Goal: Task Accomplishment & Management: Manage account settings

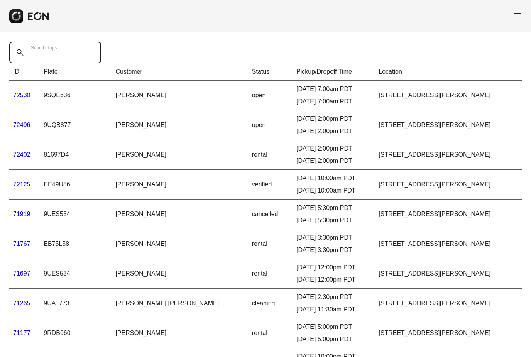
click at [75, 53] on Trips "Search Trips" at bounding box center [55, 53] width 92 height 22
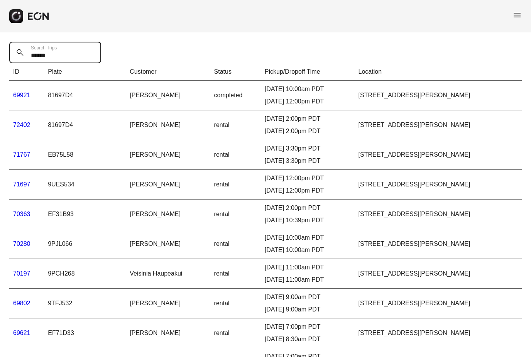
drag, startPoint x: 51, startPoint y: 55, endPoint x: 19, endPoint y: 47, distance: 33.3
click at [19, 47] on Trips "******" at bounding box center [55, 53] width 92 height 22
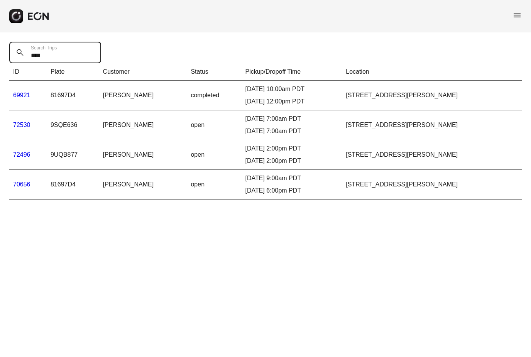
type Trips "****"
click at [14, 18] on icon "button" at bounding box center [16, 16] width 9 height 9
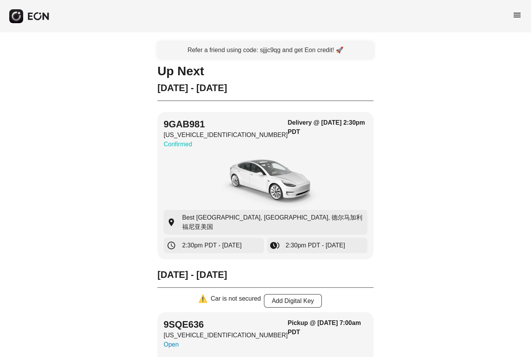
click at [518, 14] on span "menu" at bounding box center [517, 14] width 9 height 9
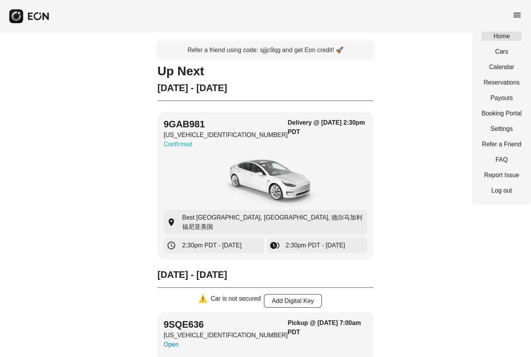
click at [496, 39] on link "Home" at bounding box center [502, 36] width 40 height 9
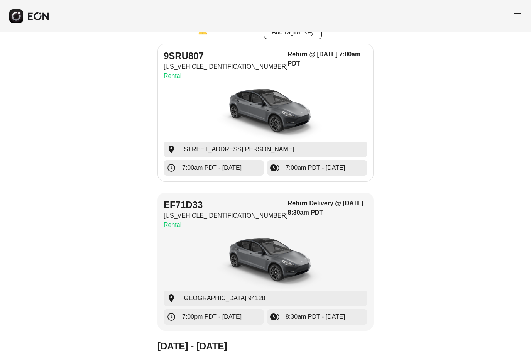
scroll to position [743, 0]
click at [271, 106] on img "button" at bounding box center [266, 113] width 116 height 58
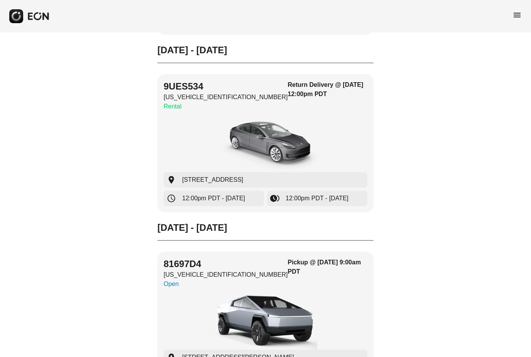
scroll to position [3223, 0]
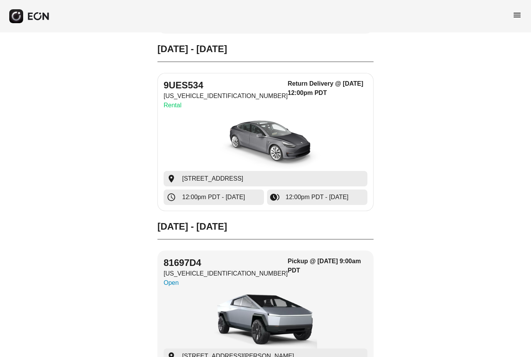
click at [285, 136] on img "button" at bounding box center [266, 142] width 116 height 58
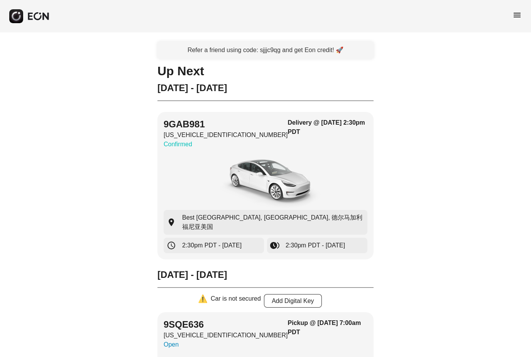
click at [516, 16] on span "menu" at bounding box center [517, 14] width 9 height 9
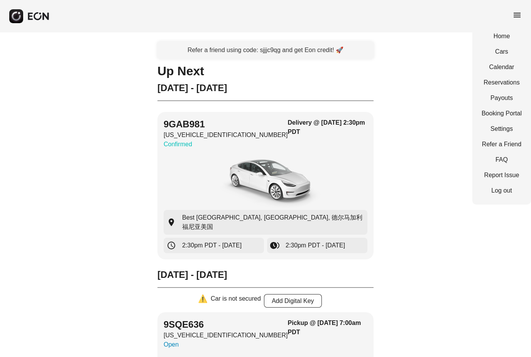
click at [498, 39] on link "Home" at bounding box center [502, 36] width 40 height 9
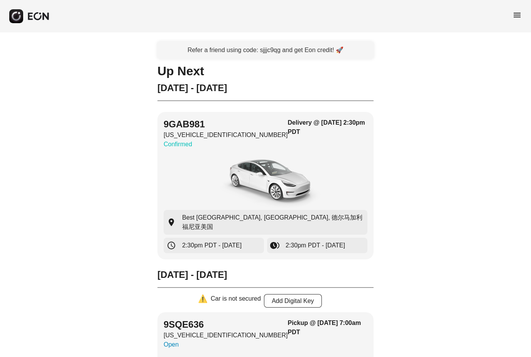
click at [520, 14] on span "menu" at bounding box center [517, 14] width 9 height 9
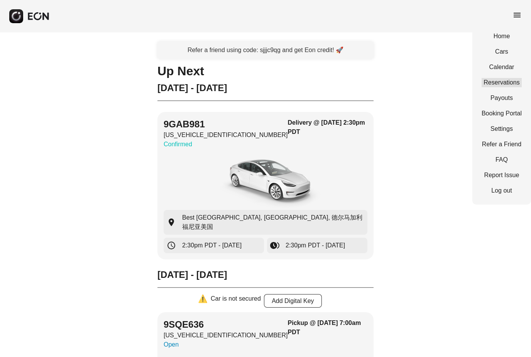
click at [496, 83] on link "Reservations" at bounding box center [502, 82] width 40 height 9
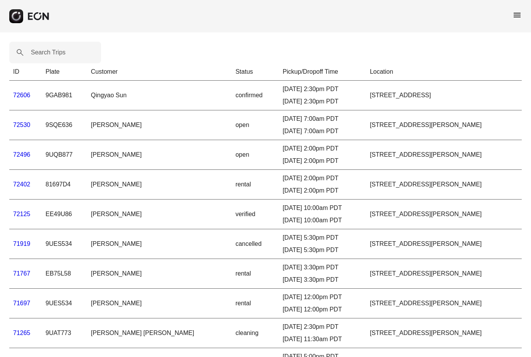
click at [19, 154] on link "72496" at bounding box center [21, 154] width 17 height 7
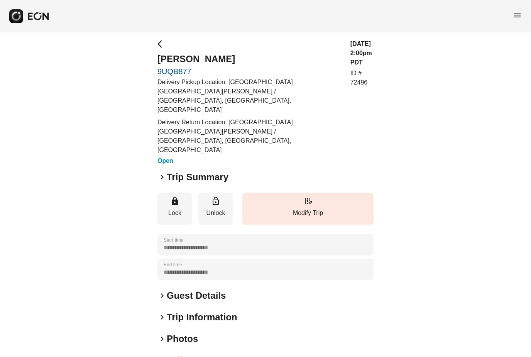
scroll to position [7, 0]
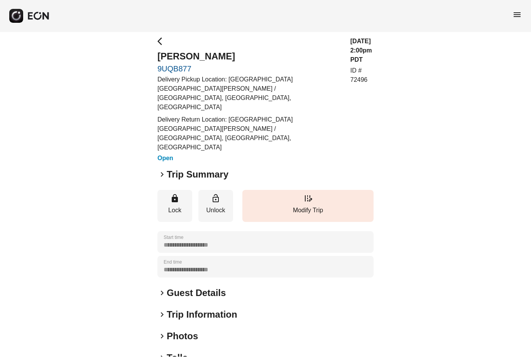
click at [162, 170] on span "keyboard_arrow_right" at bounding box center [161, 174] width 9 height 9
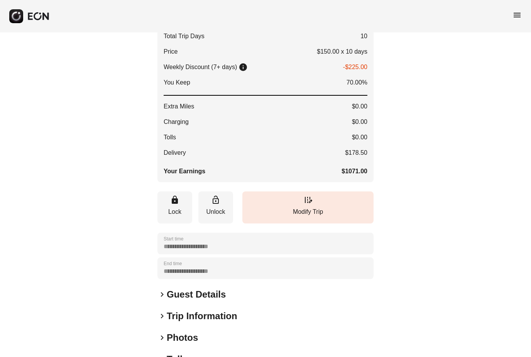
scroll to position [261, 0]
